Goal: Task Accomplishment & Management: Manage account settings

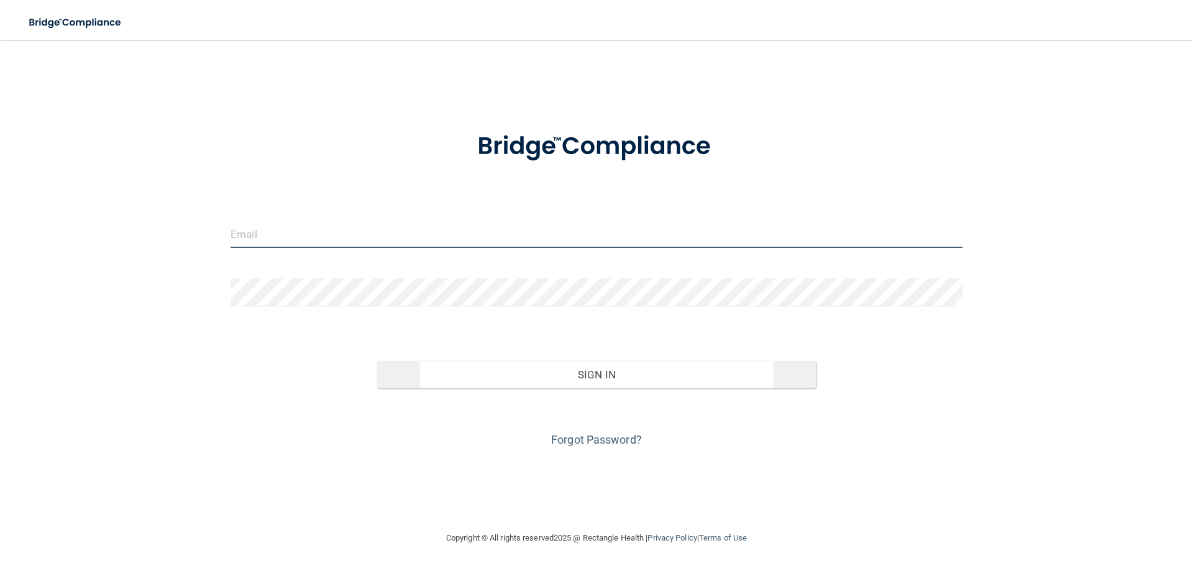
type input "[EMAIL_ADDRESS][DOMAIN_NAME]"
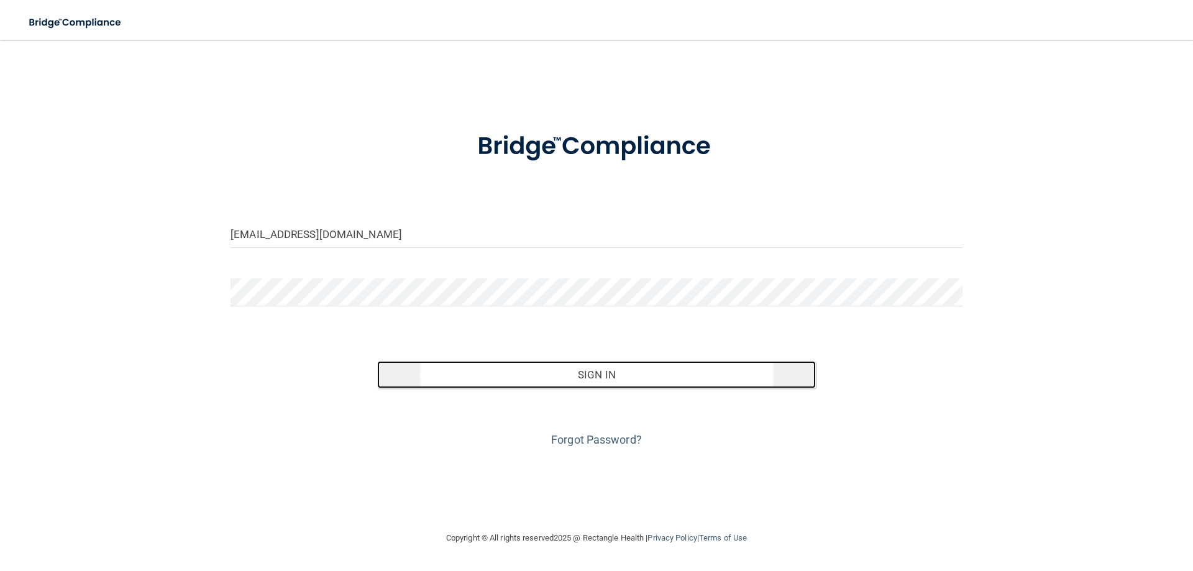
click at [558, 373] on button "Sign In" at bounding box center [596, 374] width 439 height 27
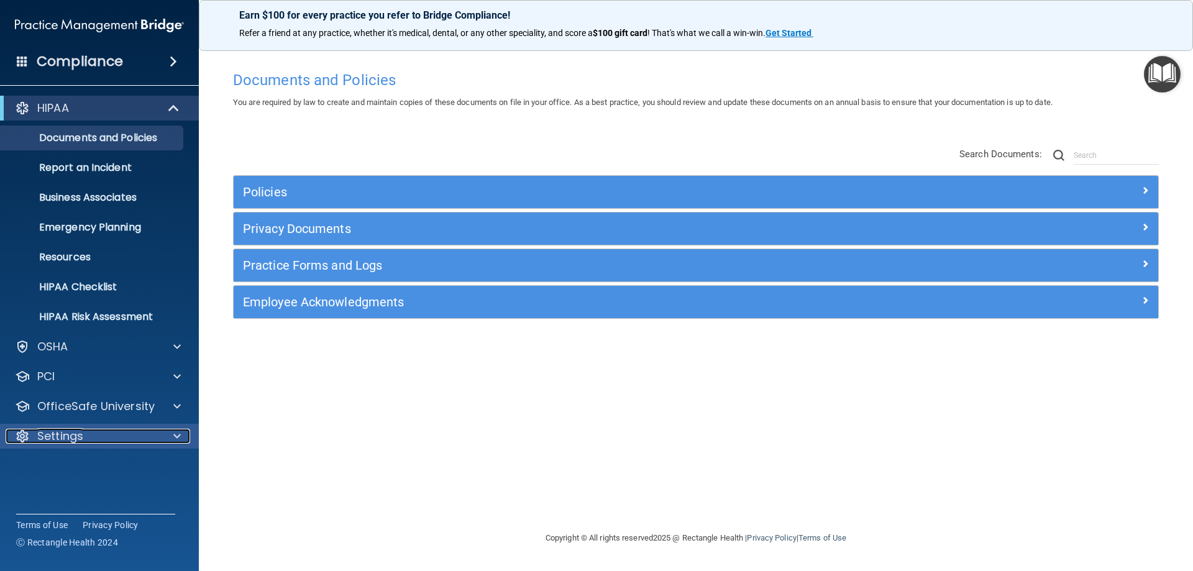
click at [176, 435] on span at bounding box center [176, 436] width 7 height 15
click at [134, 461] on p "My Account" at bounding box center [93, 466] width 170 height 12
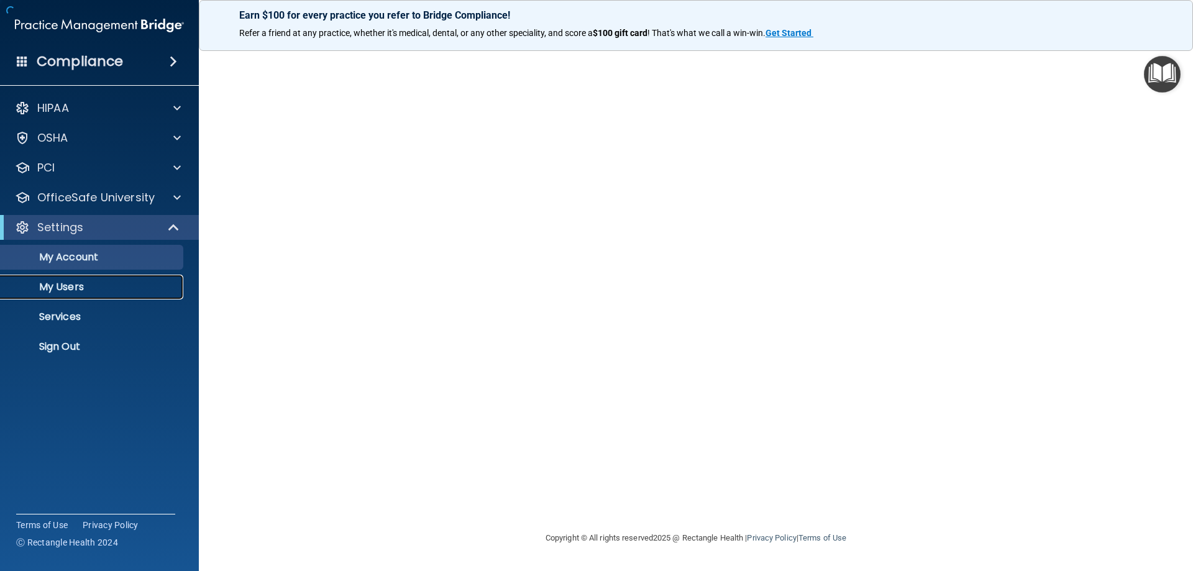
click at [68, 290] on p "My Users" at bounding box center [93, 287] width 170 height 12
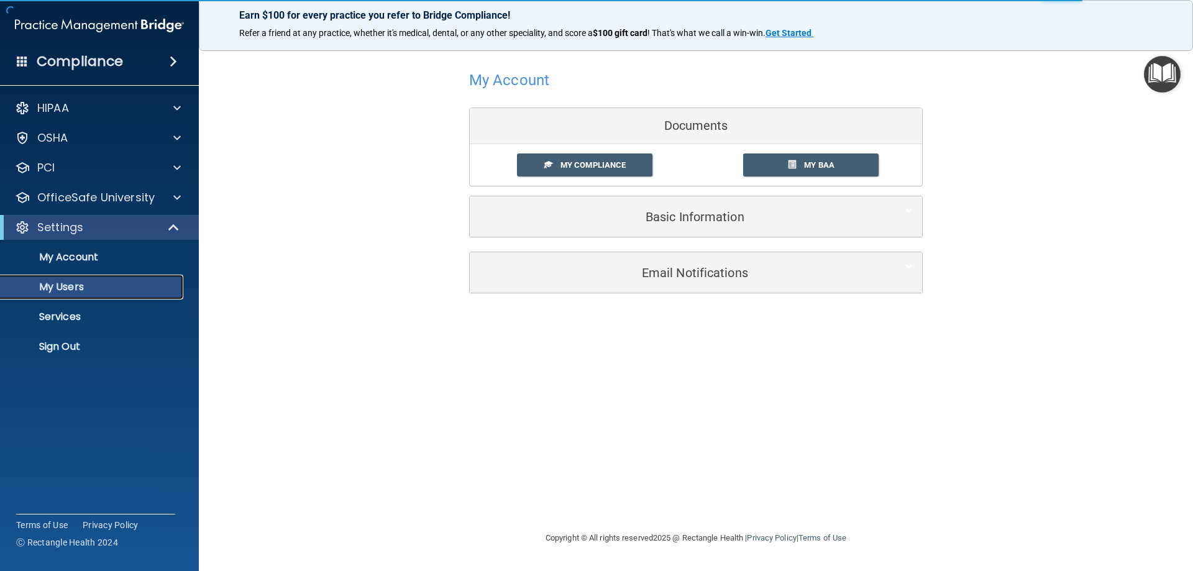
select select "20"
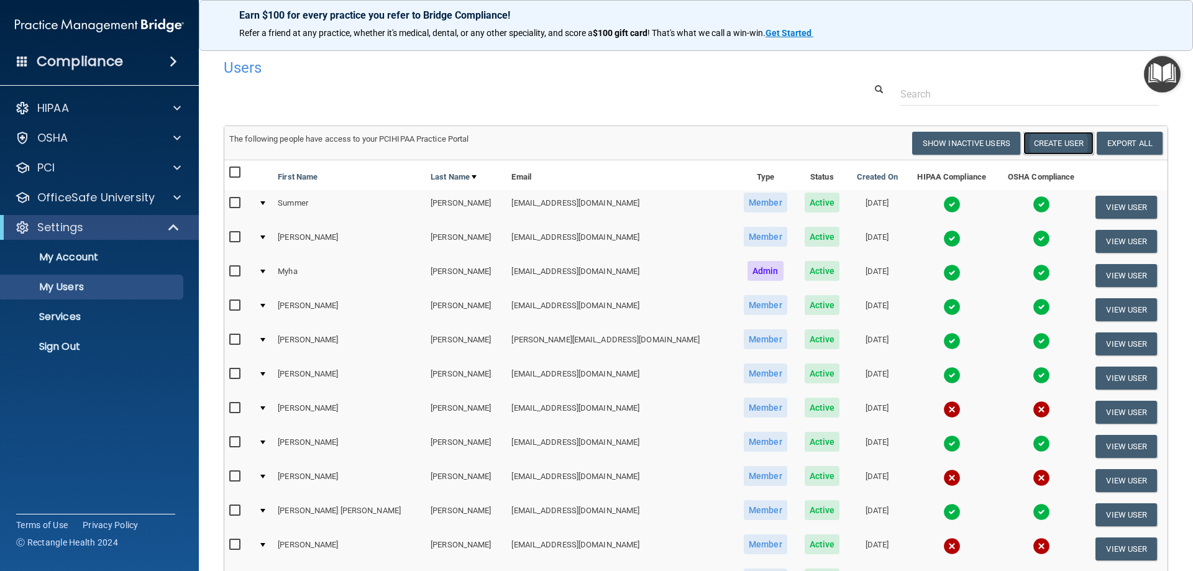
click at [1049, 146] on button "Create User" at bounding box center [1058, 143] width 70 height 23
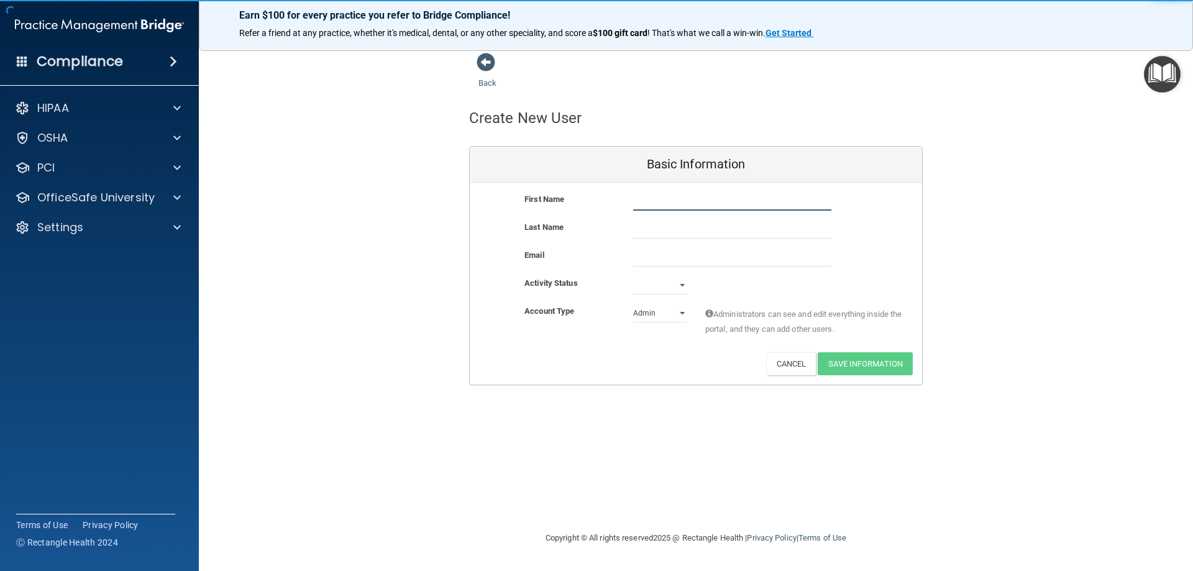
click at [646, 198] on input "text" at bounding box center [732, 201] width 198 height 19
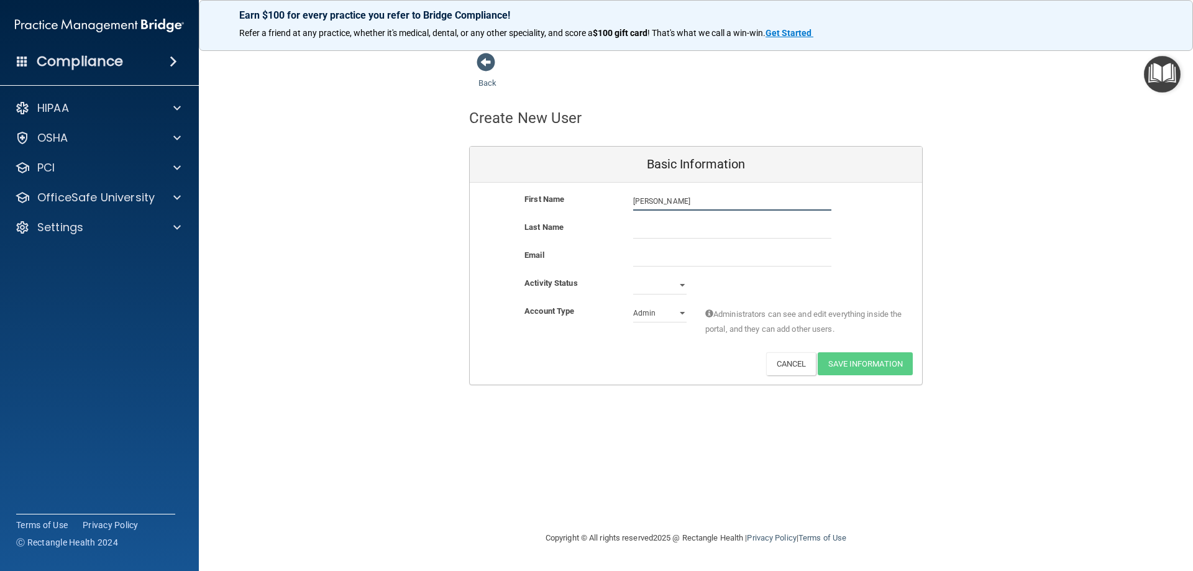
type input "[PERSON_NAME]"
click at [639, 235] on input "text" at bounding box center [732, 229] width 198 height 19
type input "Bing"
click at [685, 286] on select "Active Inactive" at bounding box center [659, 285] width 53 height 19
select select "active"
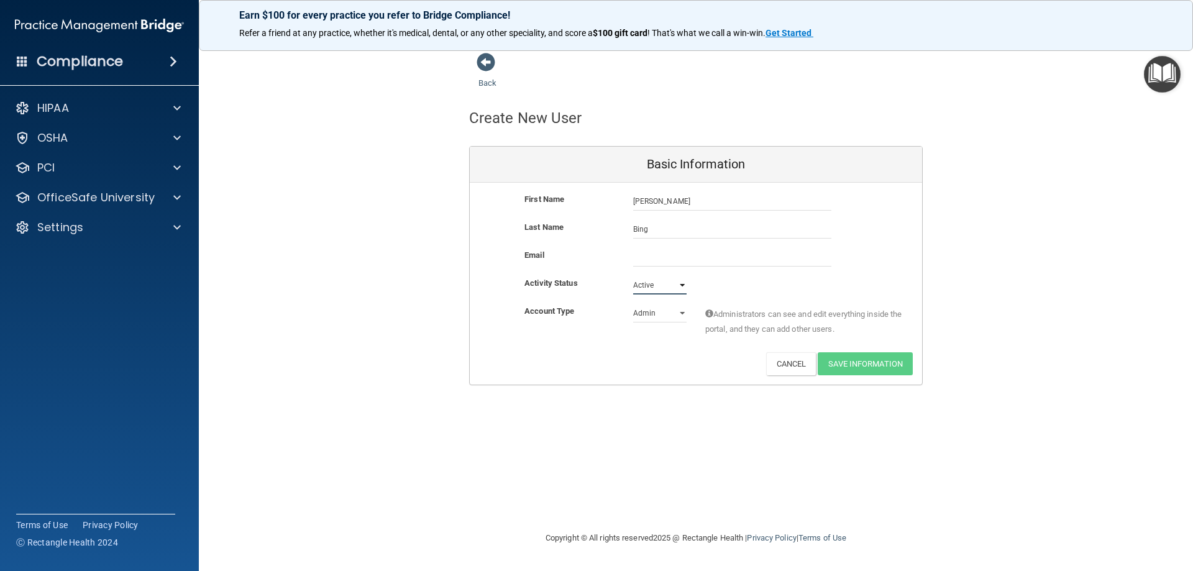
click at [633, 276] on select "Active Inactive" at bounding box center [659, 285] width 53 height 19
click at [679, 311] on select "Admin Member" at bounding box center [659, 313] width 53 height 19
select select "practice_member"
click at [633, 304] on select "Admin Member" at bounding box center [659, 313] width 53 height 19
click at [662, 262] on input "email" at bounding box center [732, 257] width 198 height 19
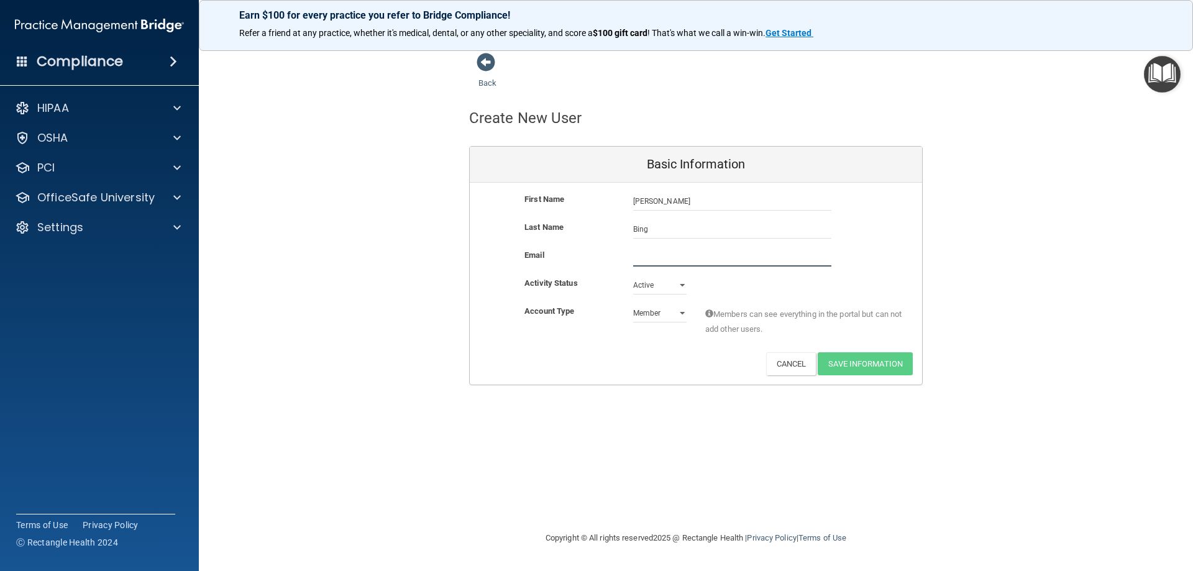
type input "j"
type input "[EMAIL_ADDRESS][DOMAIN_NAME]"
click at [871, 366] on button "Save Information" at bounding box center [865, 363] width 95 height 23
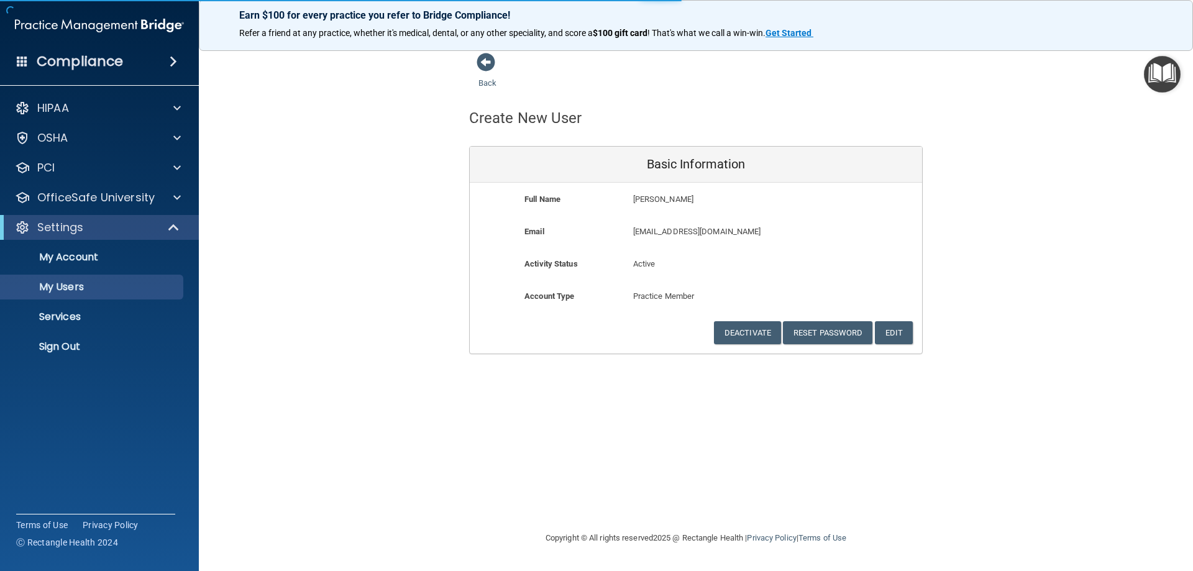
select select "20"
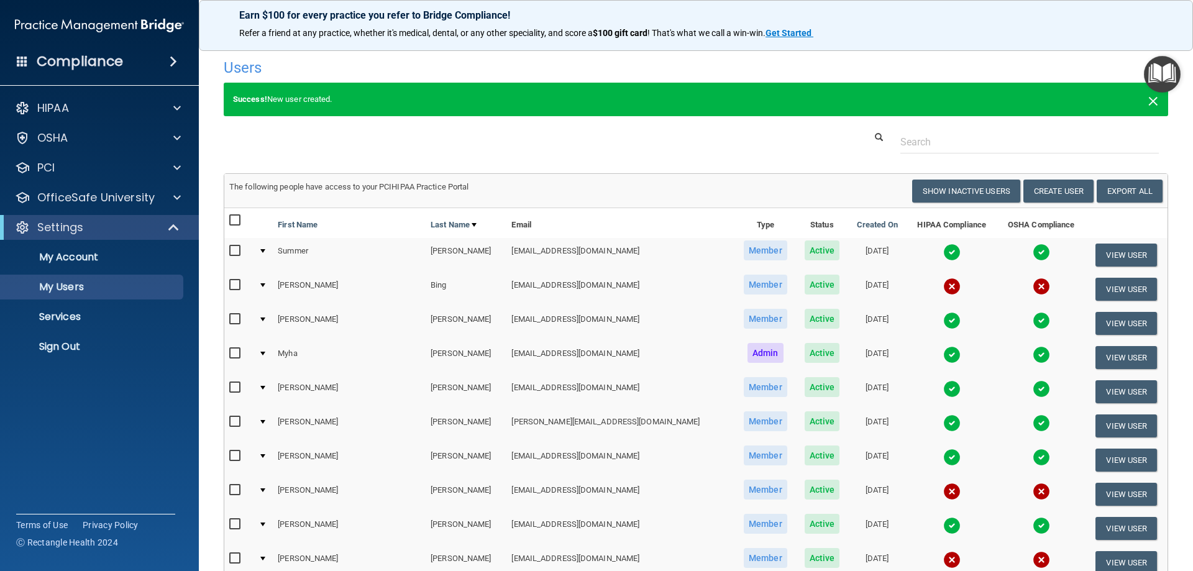
click at [1147, 101] on span "×" at bounding box center [1152, 99] width 11 height 25
